Goal: Task Accomplishment & Management: Manage account settings

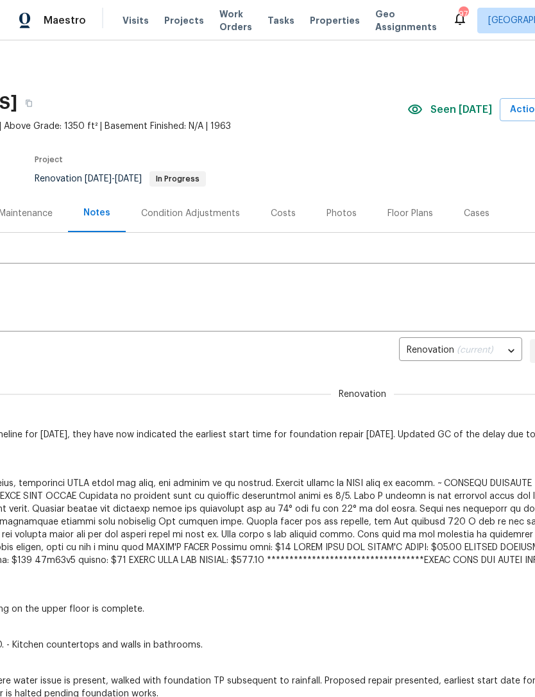
scroll to position [-3, 144]
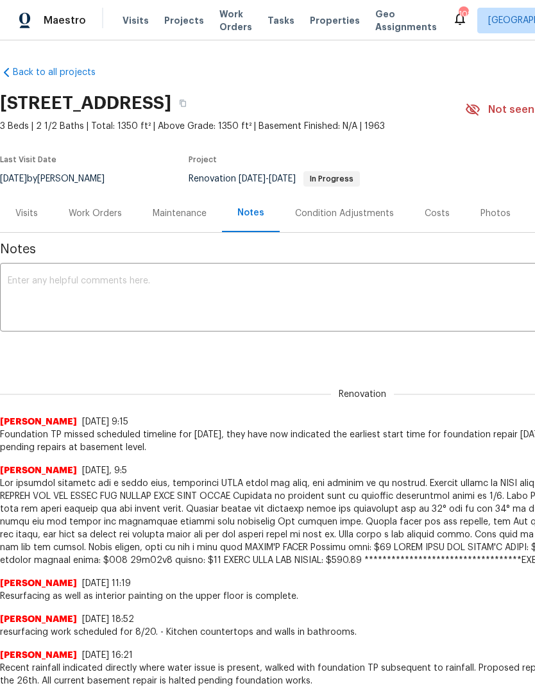
click at [35, 210] on div "Visits" at bounding box center [26, 213] width 22 height 13
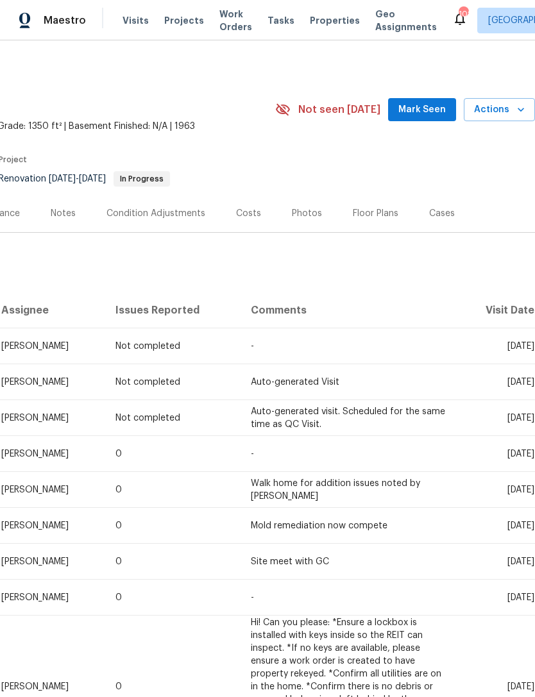
scroll to position [0, 190]
click at [436, 112] on span "Mark Seen" at bounding box center [421, 110] width 47 height 16
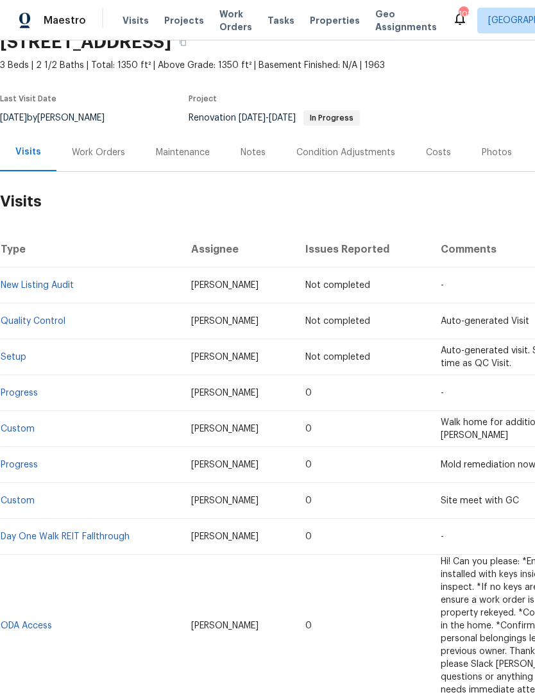
scroll to position [65, -1]
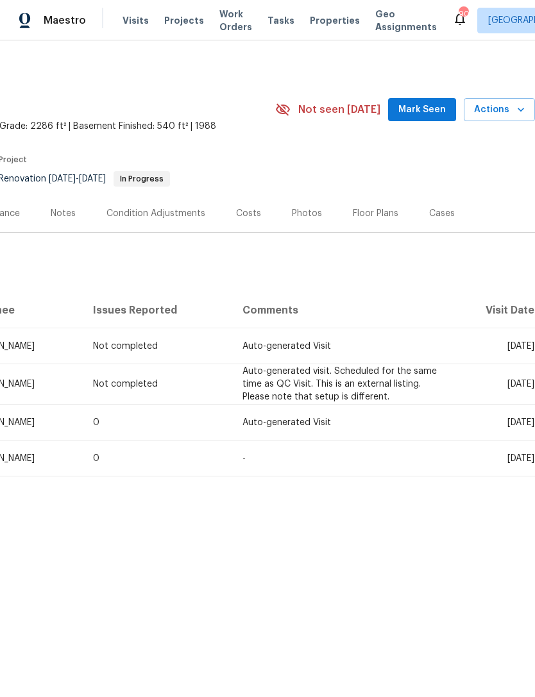
scroll to position [0, 190]
click at [425, 109] on span "Mark Seen" at bounding box center [421, 110] width 47 height 16
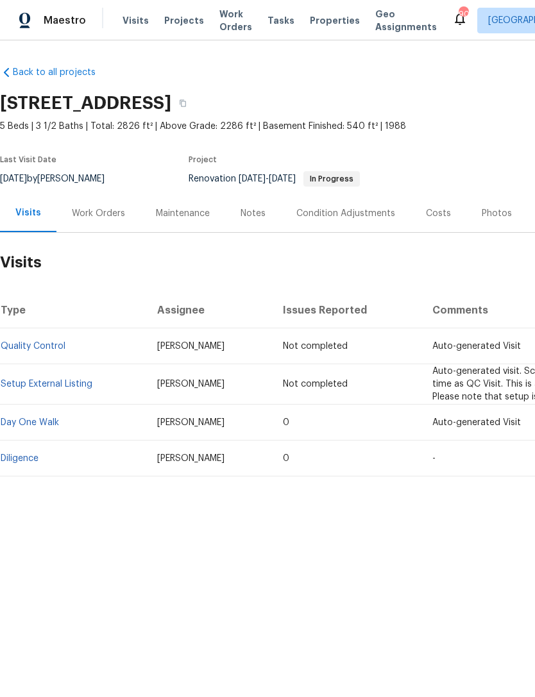
scroll to position [0, 0]
click at [105, 209] on div "Work Orders" at bounding box center [98, 213] width 53 height 13
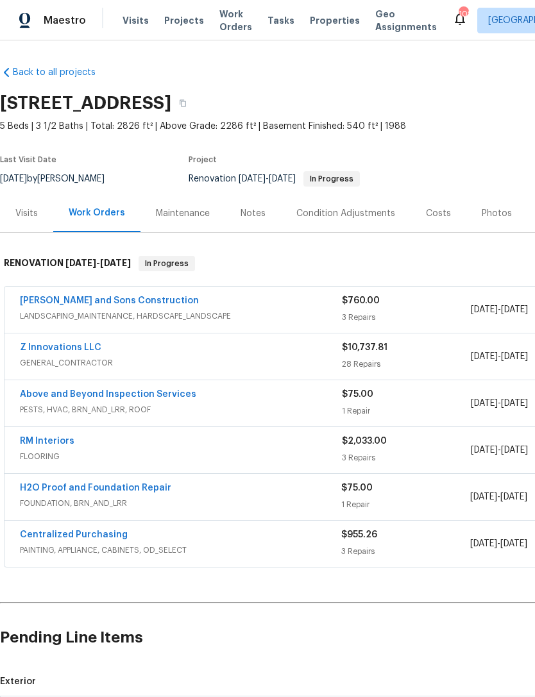
click at [34, 212] on div "Visits" at bounding box center [26, 213] width 22 height 13
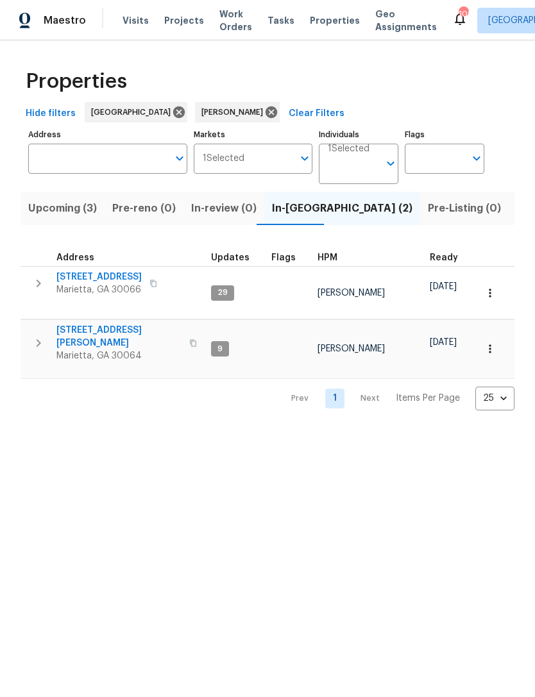
scroll to position [0, -1]
click at [56, 212] on span "Upcoming (3)" at bounding box center [62, 208] width 69 height 18
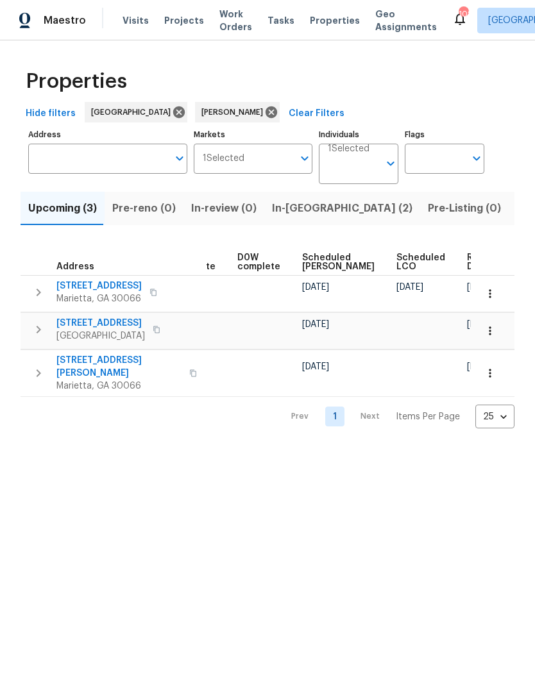
scroll to position [0, 323]
